Goal: Task Accomplishment & Management: Complete application form

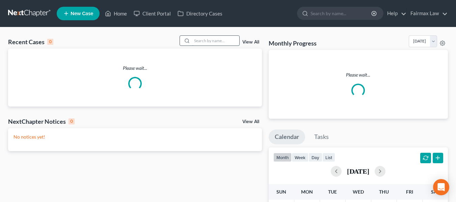
click at [211, 41] on input "search" at bounding box center [215, 41] width 47 height 10
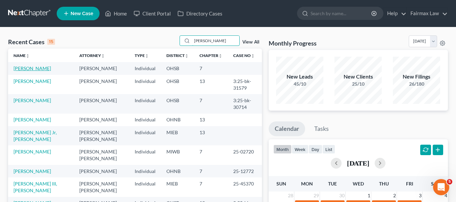
type input "[PERSON_NAME]"
click at [31, 71] on link "[PERSON_NAME]" at bounding box center [31, 68] width 37 height 6
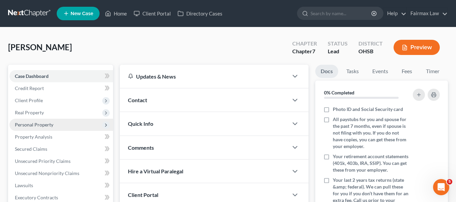
click at [37, 125] on span "Personal Property" at bounding box center [34, 125] width 38 height 6
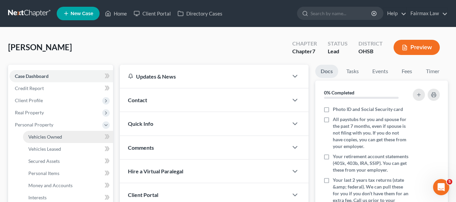
click at [50, 138] on span "Vehicles Owned" at bounding box center [45, 137] width 34 height 6
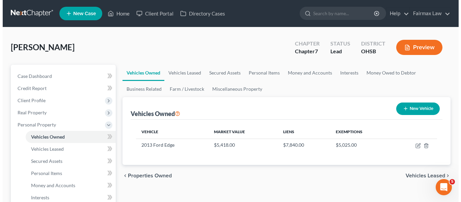
scroll to position [67, 0]
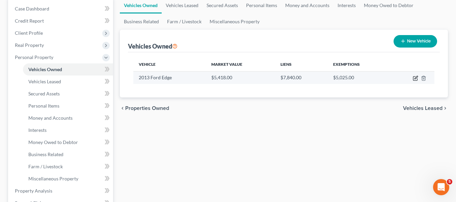
click at [416, 78] on icon "button" at bounding box center [415, 78] width 5 height 5
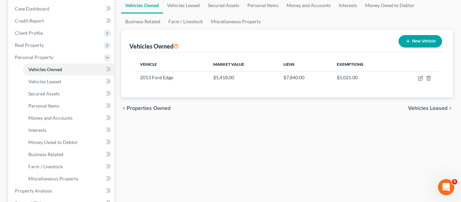
select select "0"
select select "13"
select select "2"
select select "0"
select select "35"
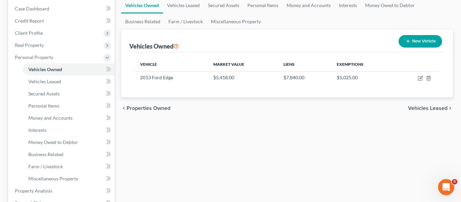
select select "0"
select select "2"
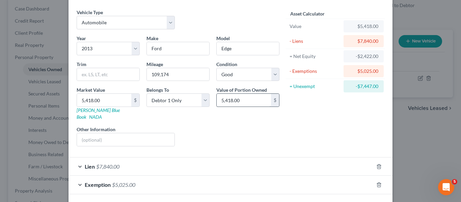
scroll to position [45, 0]
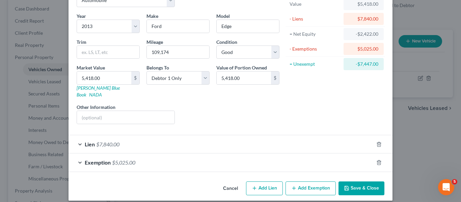
click at [126, 142] on div "Lien $7,840.00" at bounding box center [221, 144] width 305 height 18
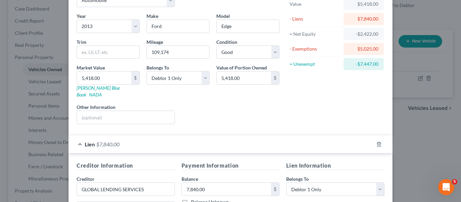
scroll to position [180, 0]
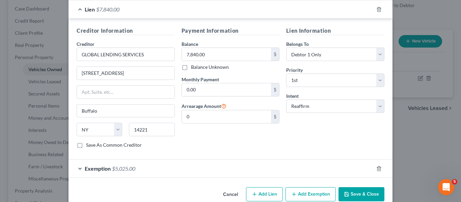
click at [396, 51] on div "Edit Vehicle × Vehicle Type Select Automobile Truck Trailer Watercraft Aircraft…" at bounding box center [230, 101] width 461 height 202
